Goal: Information Seeking & Learning: Learn about a topic

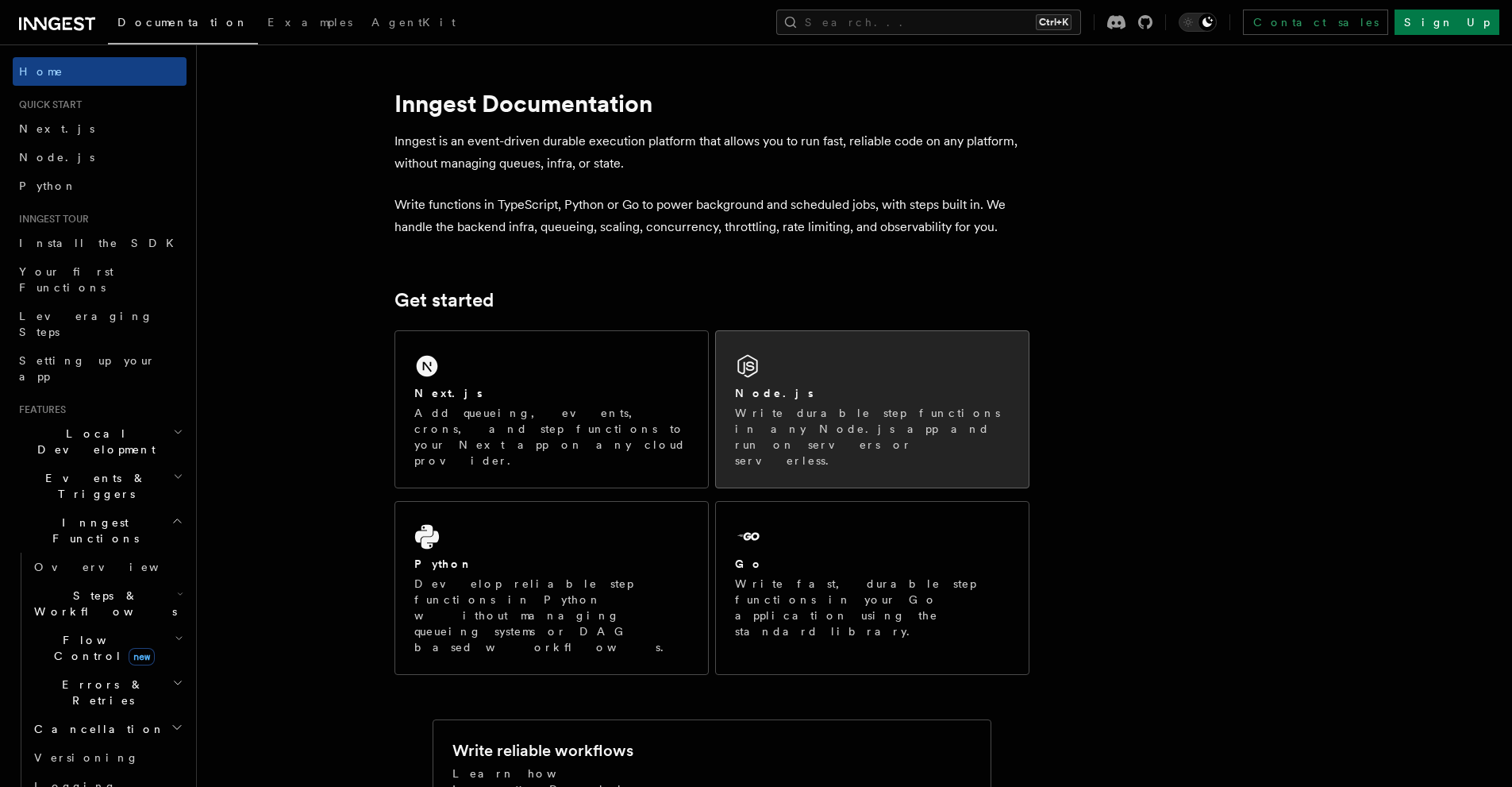
click at [888, 396] on div "Node.js" at bounding box center [872, 393] width 275 height 17
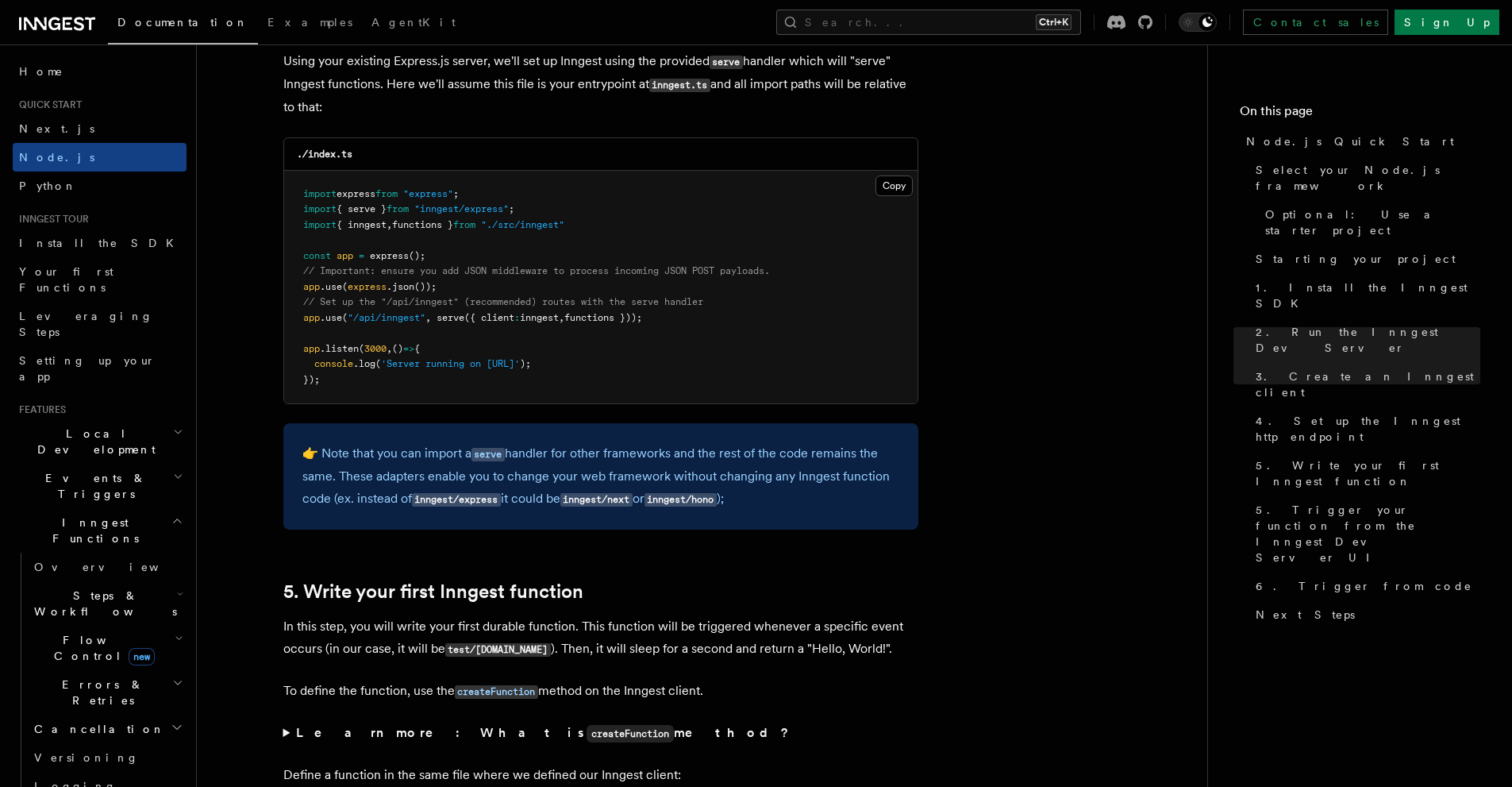
scroll to position [2858, 0]
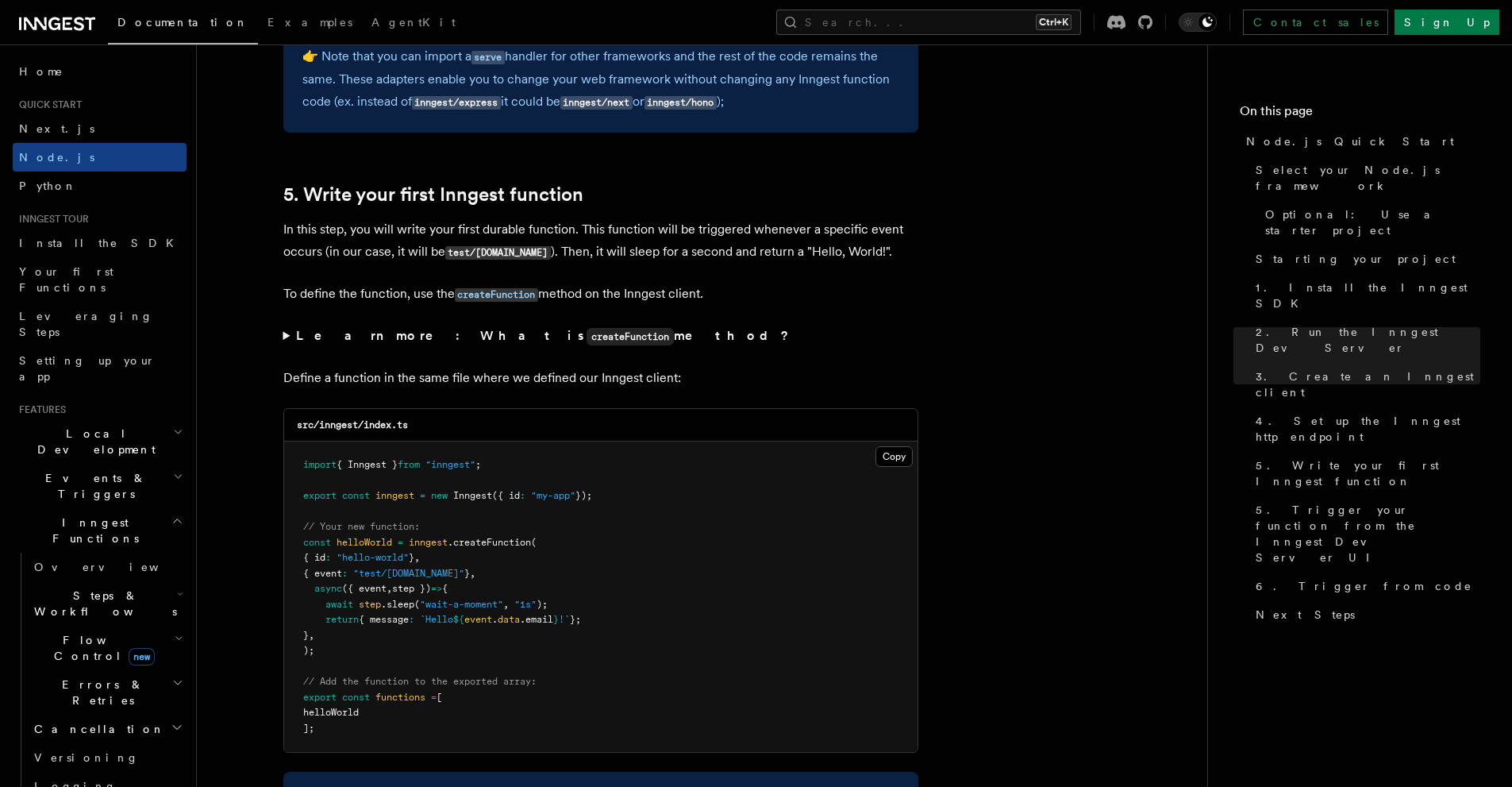
click at [103, 588] on span "Steps & Workflows" at bounding box center [102, 603] width 149 height 32
click at [98, 662] on span "Function steps" at bounding box center [110, 668] width 122 height 13
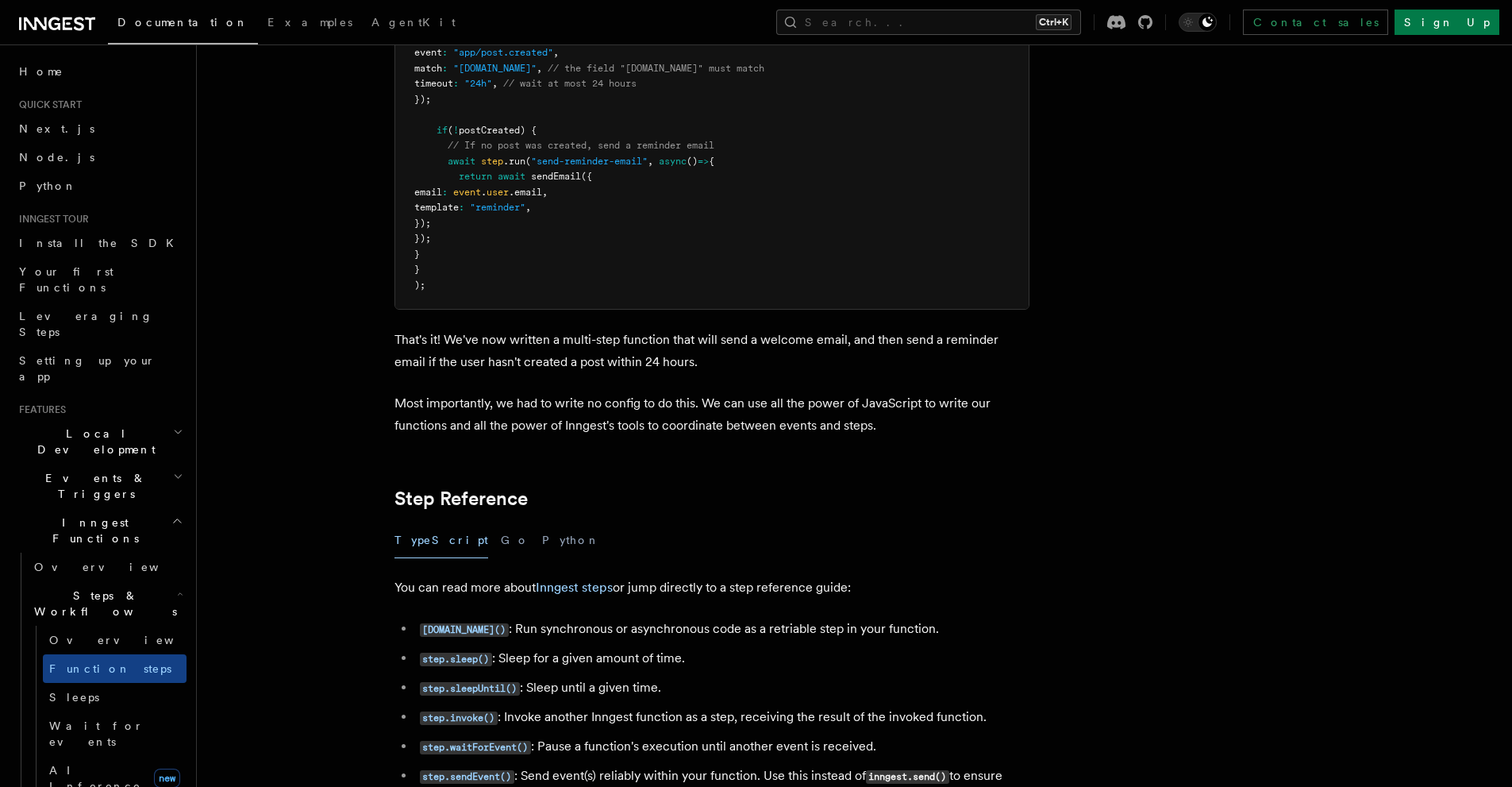
scroll to position [317, 0]
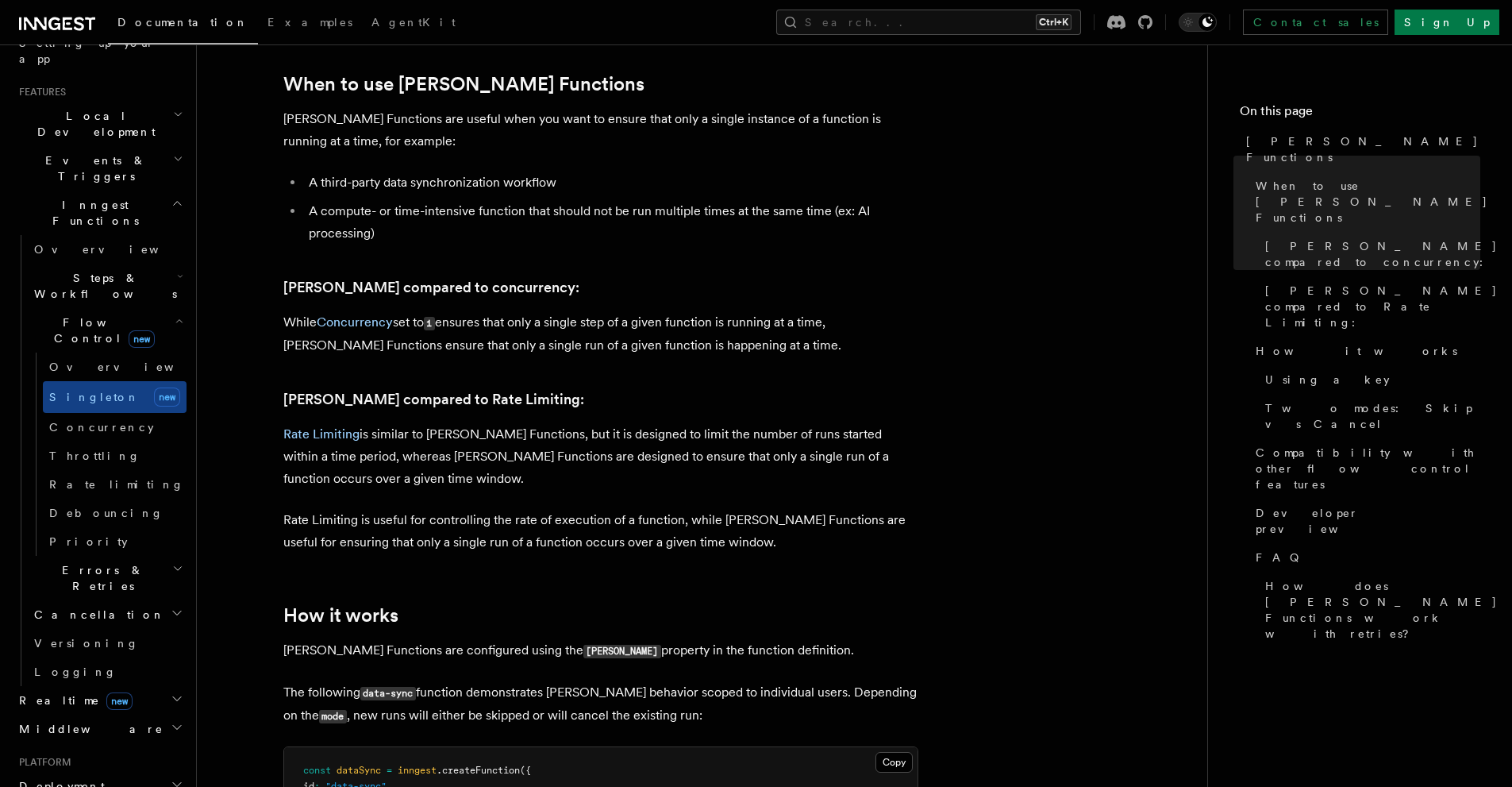
scroll to position [1112, 0]
